Goal: Obtain resource: Obtain resource

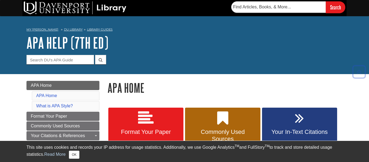
scroll to position [81, 0]
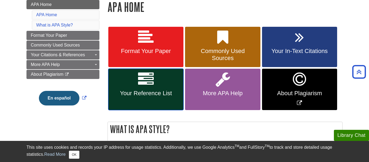
click at [123, 90] on span "Your Reference List" at bounding box center [146, 93] width 67 height 7
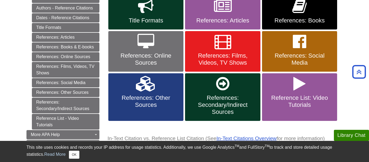
scroll to position [154, 0]
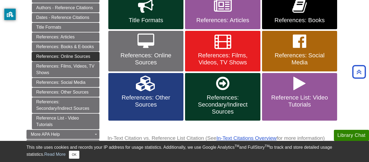
click at [81, 57] on link "References: Online Sources" at bounding box center [66, 56] width 68 height 9
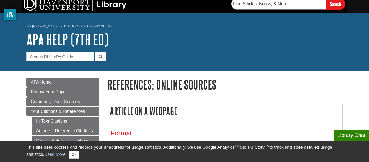
scroll to position [5, 0]
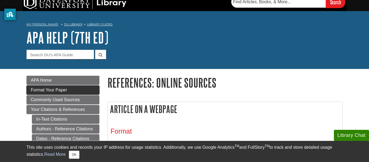
click at [54, 90] on span "Format Your Paper" at bounding box center [49, 90] width 36 height 5
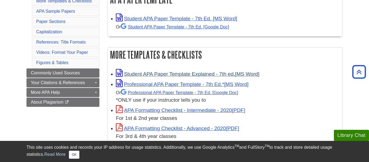
scroll to position [103, 0]
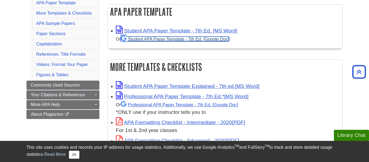
click at [158, 39] on link "Student APA Paper Template - 7th Ed. [Google Doc]" at bounding box center [175, 39] width 108 height 5
